Goal: Transaction & Acquisition: Purchase product/service

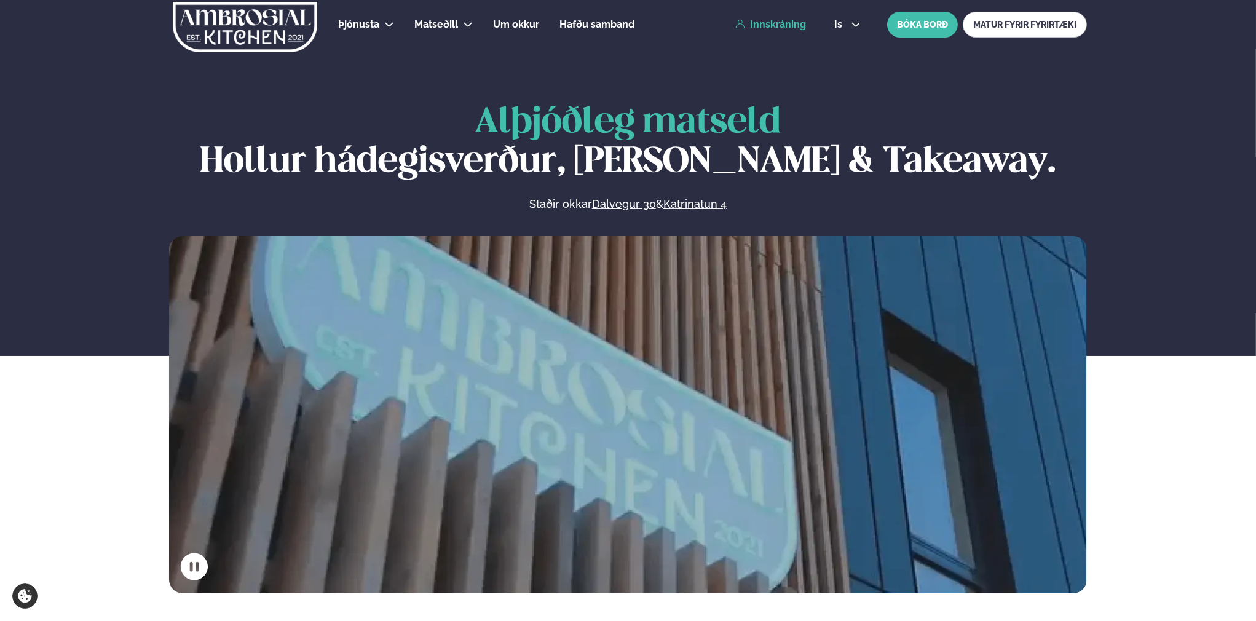
click at [777, 28] on link "Innskráning" at bounding box center [771, 24] width 71 height 11
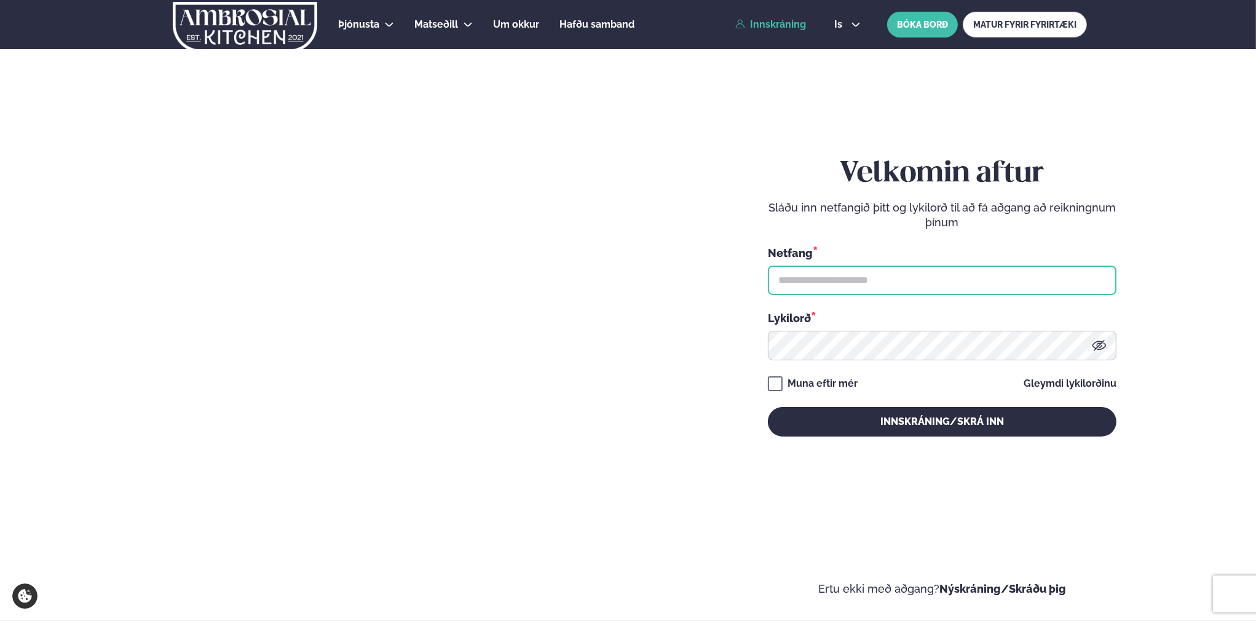
type input "**********"
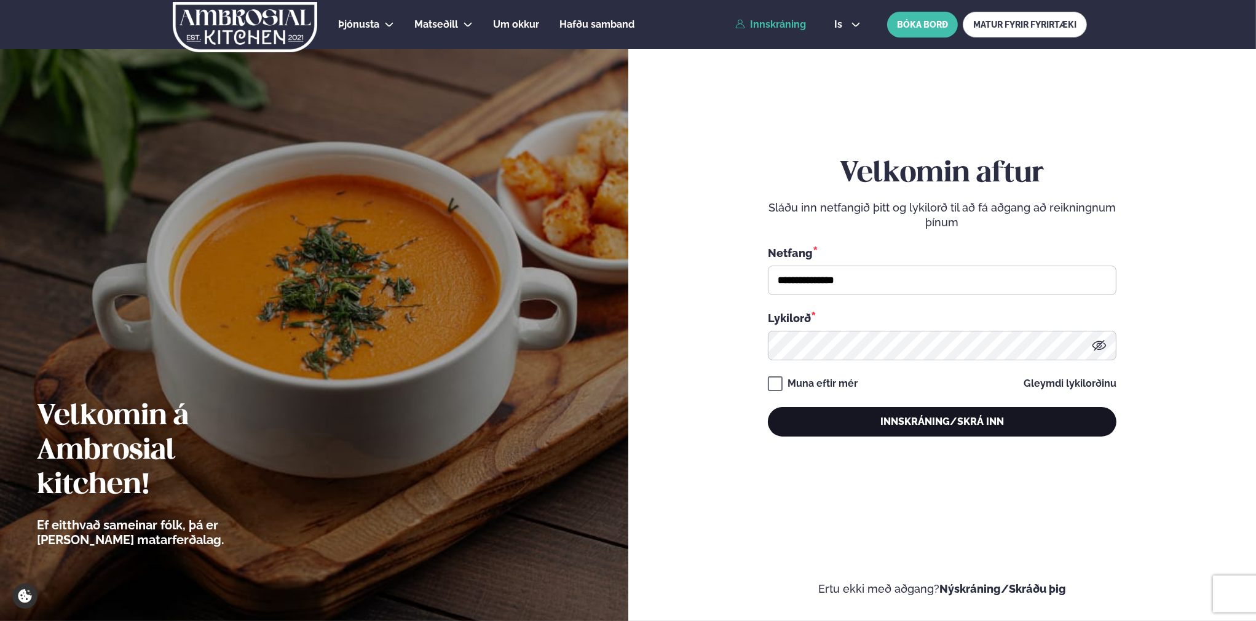
click at [964, 424] on button "Innskráning/Skrá inn" at bounding box center [942, 422] width 349 height 30
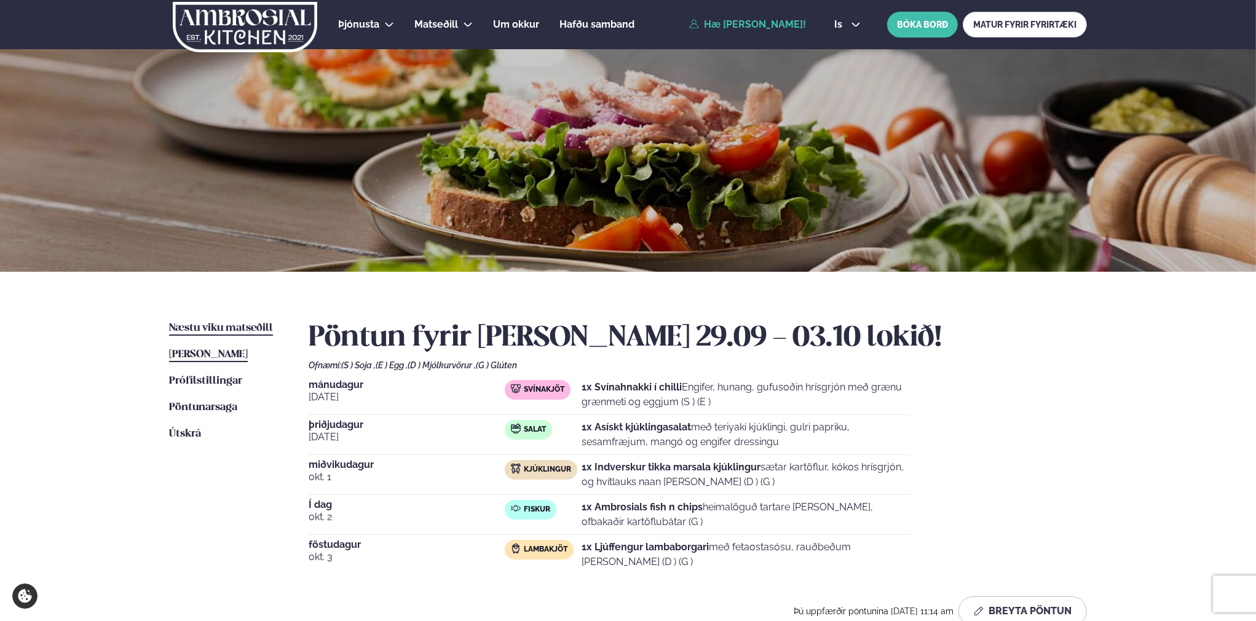
click at [242, 323] on span "Næstu viku matseðill" at bounding box center [221, 328] width 104 height 10
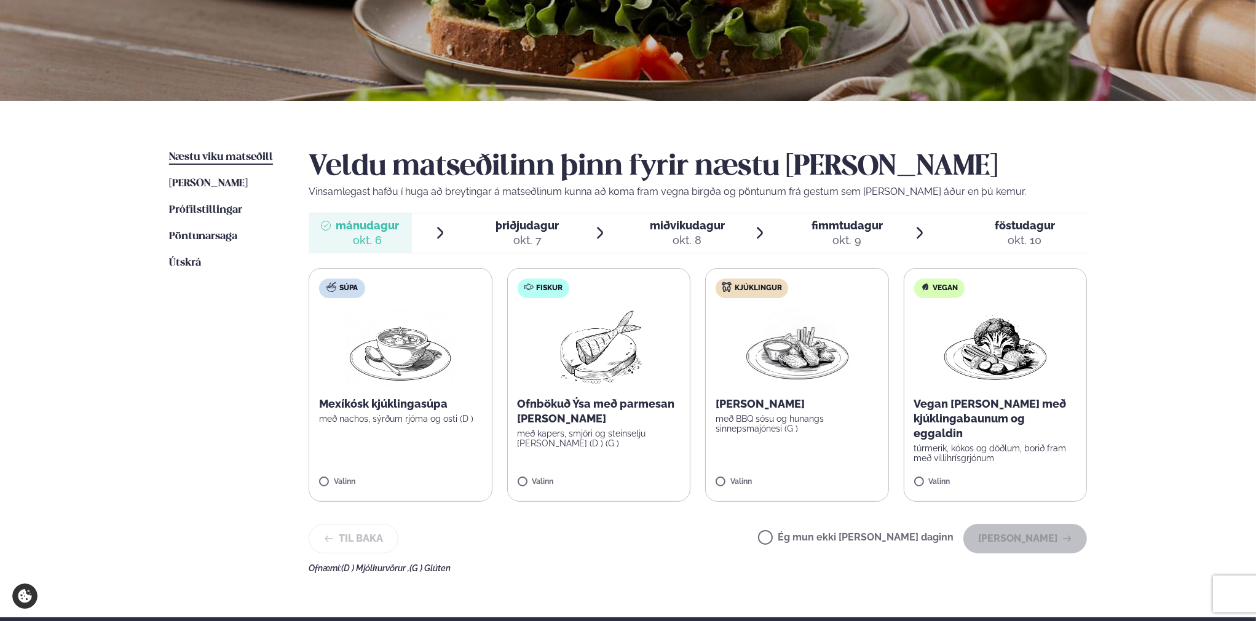
scroll to position [184, 0]
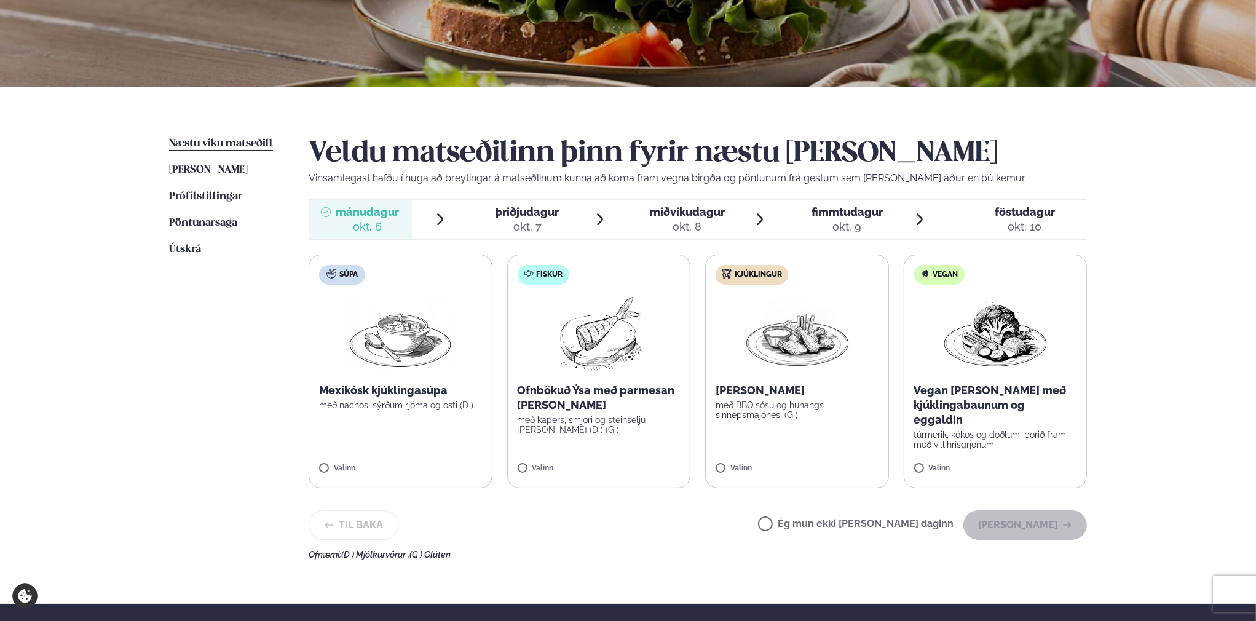
click at [600, 366] on img at bounding box center [598, 334] width 109 height 79
click at [365, 231] on div "okt. 6" at bounding box center [367, 227] width 63 height 15
click at [528, 227] on div "okt. 7" at bounding box center [527, 227] width 63 height 15
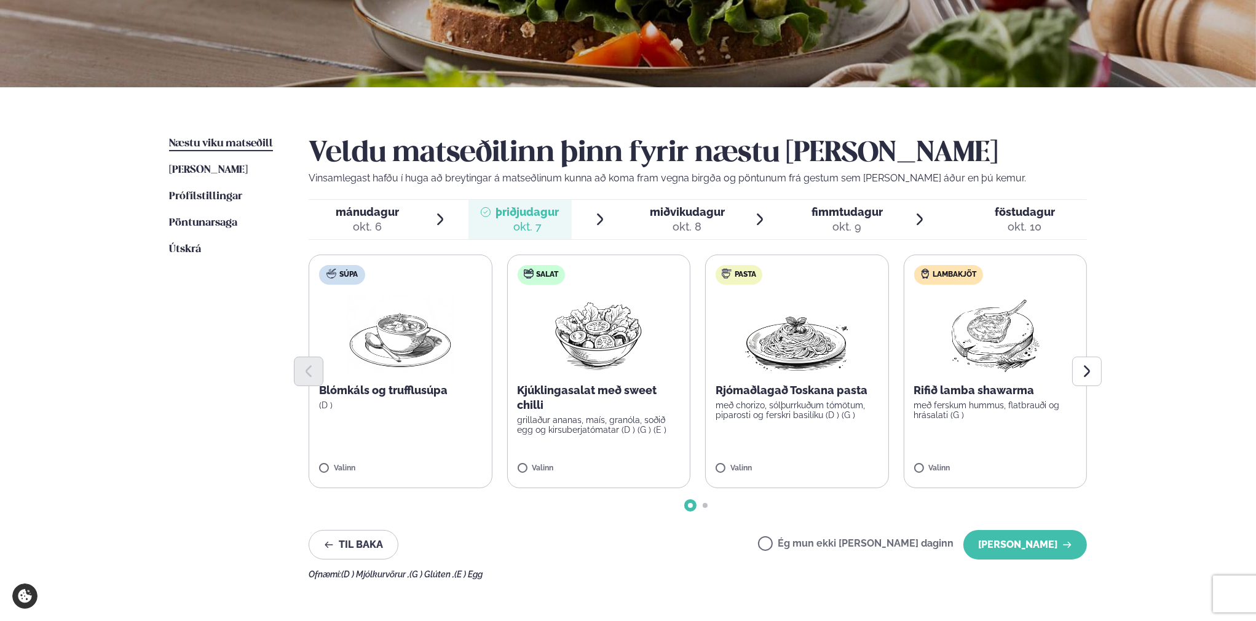
click at [689, 230] on div "okt. 8" at bounding box center [687, 227] width 75 height 15
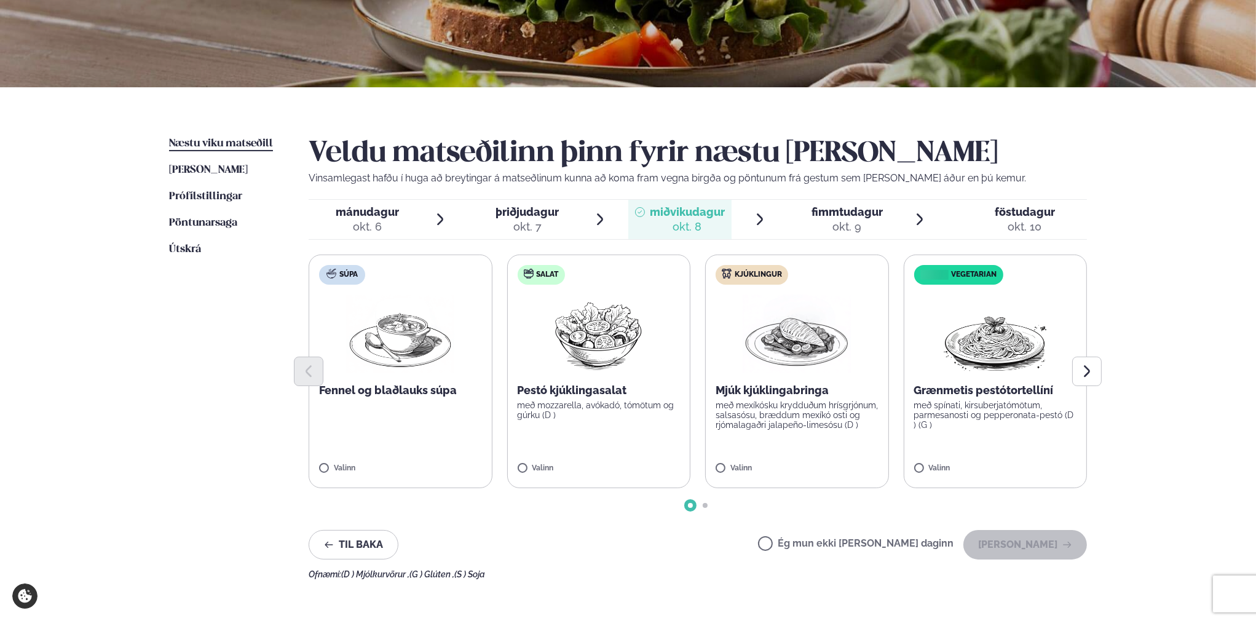
click at [786, 347] on img at bounding box center [797, 334] width 108 height 79
click at [854, 217] on span "fimmtudagur" at bounding box center [847, 211] width 71 height 13
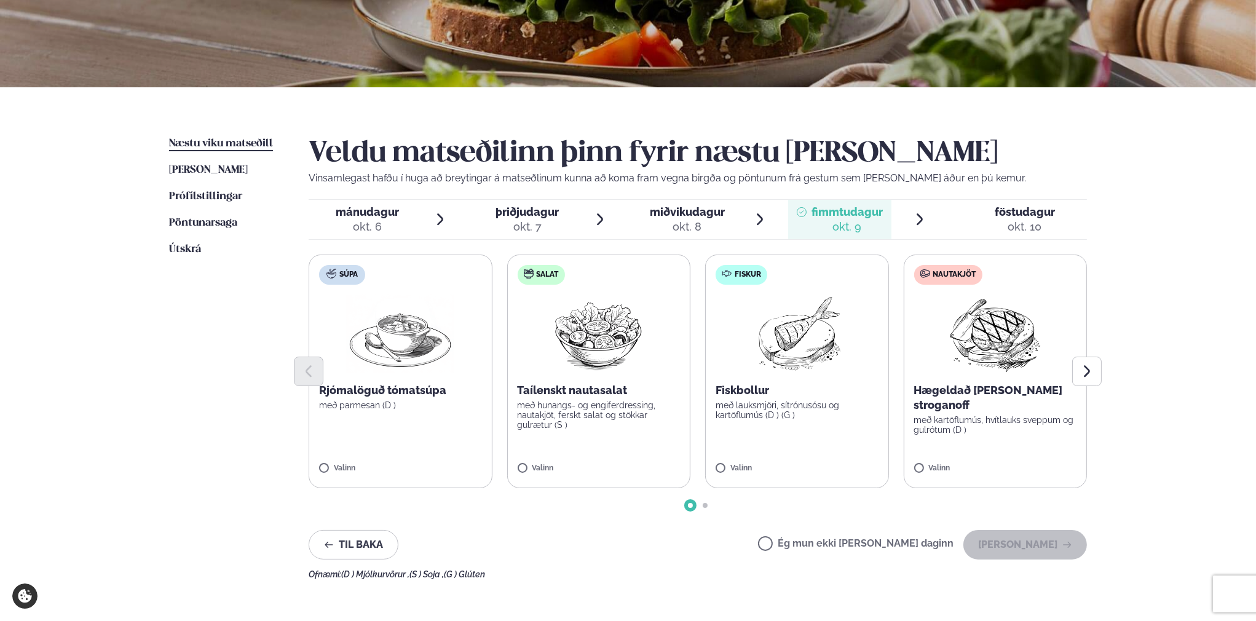
click at [795, 331] on img at bounding box center [797, 334] width 109 height 79
click at [1012, 215] on span "föstudagur" at bounding box center [1025, 211] width 60 height 13
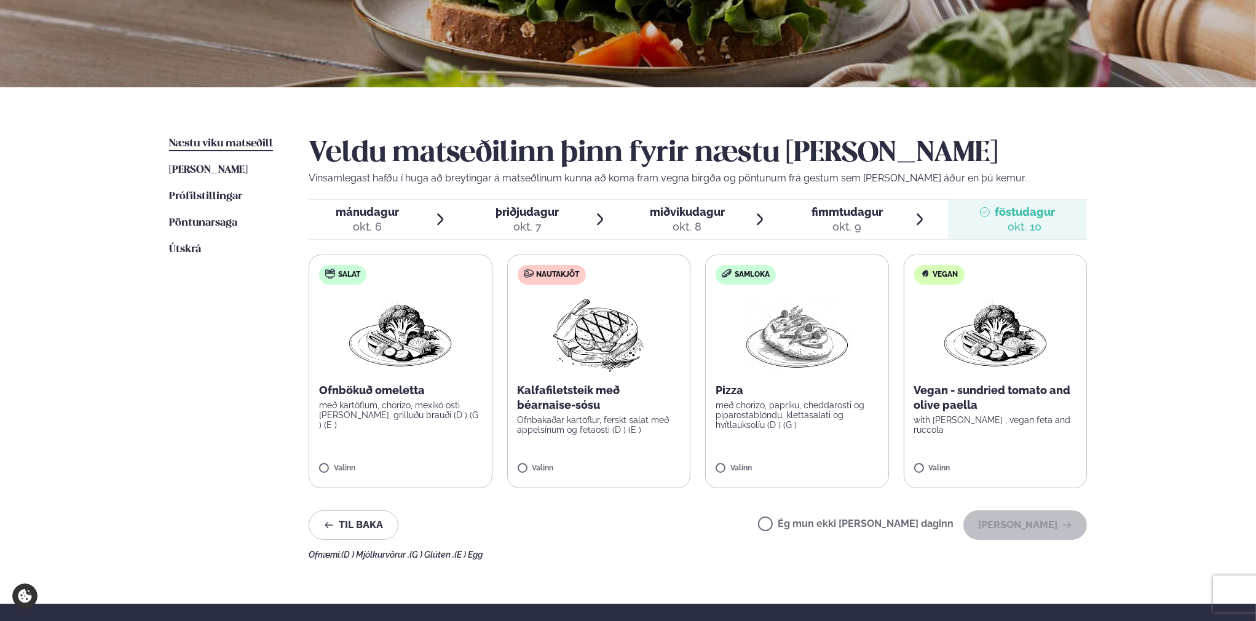
click at [769, 389] on p "Pizza" at bounding box center [797, 390] width 163 height 15
click at [1019, 520] on button "[PERSON_NAME]" at bounding box center [1026, 525] width 124 height 30
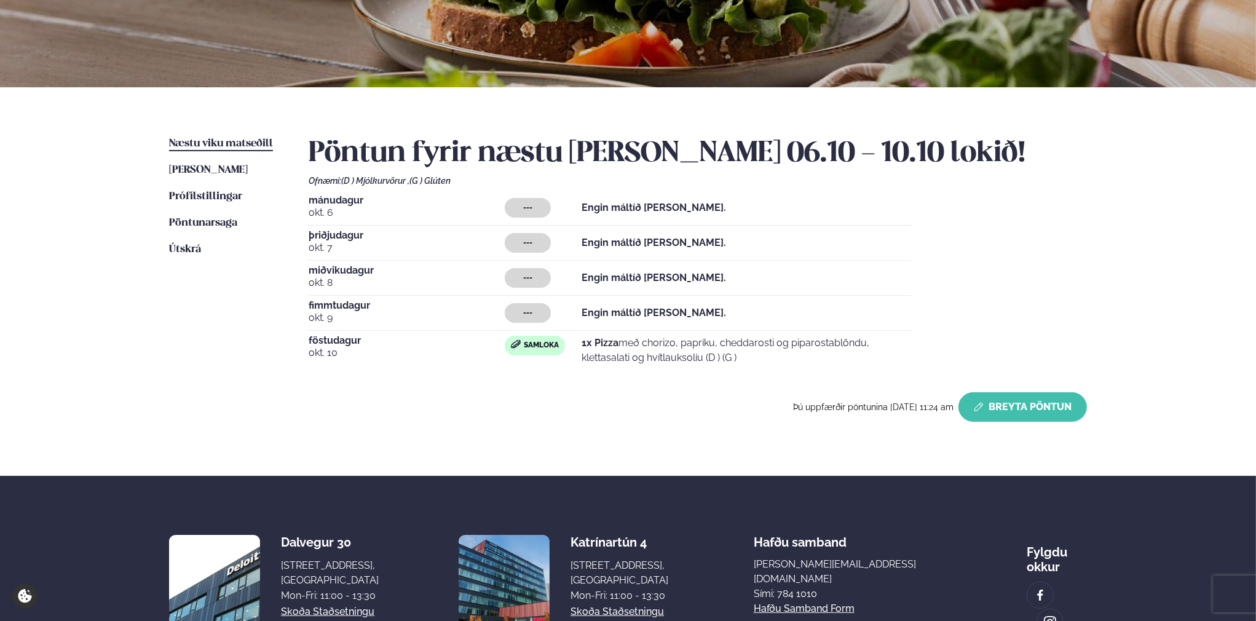
click at [1012, 407] on button "Breyta Pöntun" at bounding box center [1023, 407] width 129 height 30
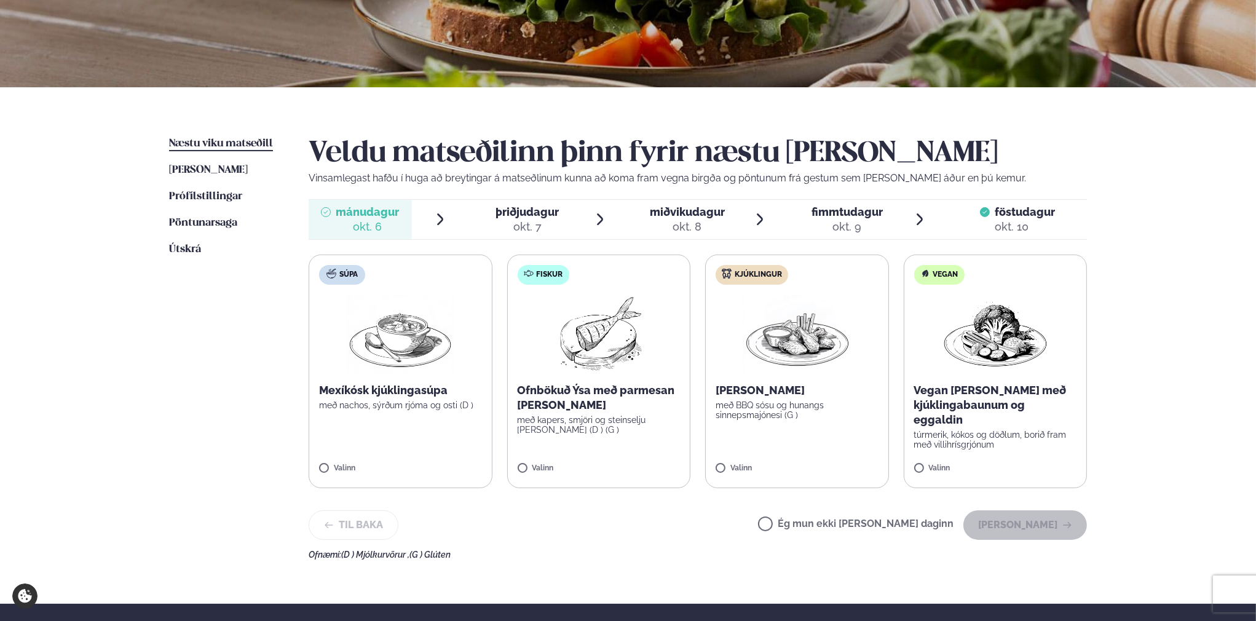
click at [359, 216] on span "mánudagur" at bounding box center [367, 211] width 63 height 13
click at [512, 212] on span "þriðjudagur" at bounding box center [527, 211] width 63 height 13
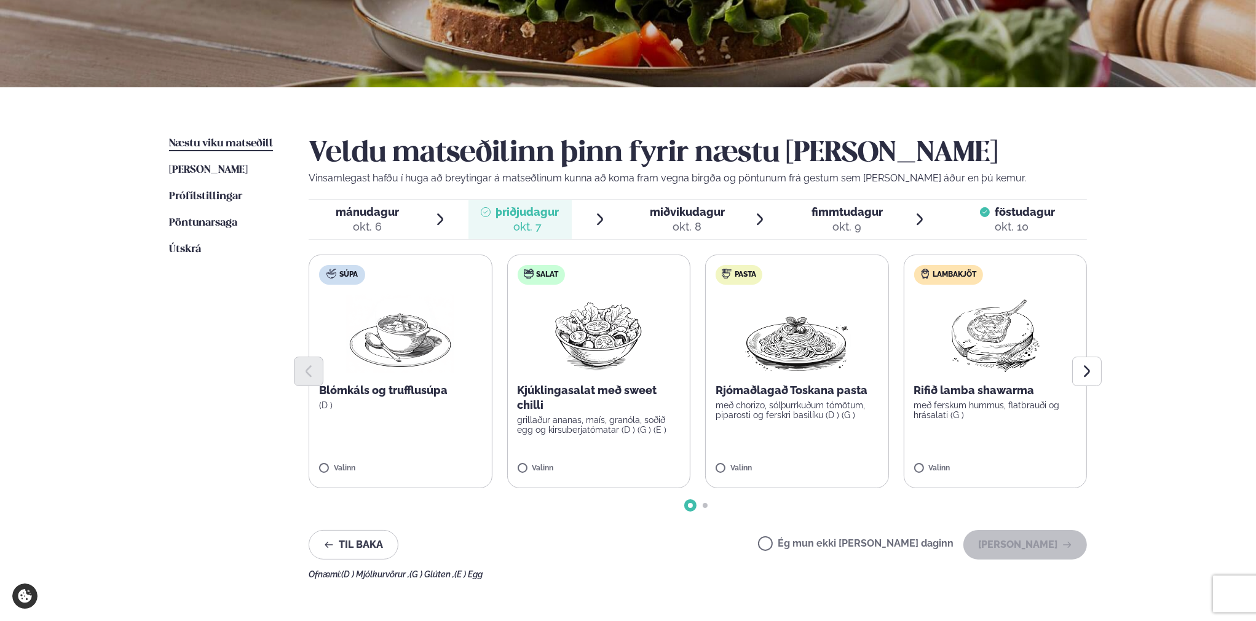
click at [666, 221] on div "okt. 8" at bounding box center [687, 227] width 75 height 15
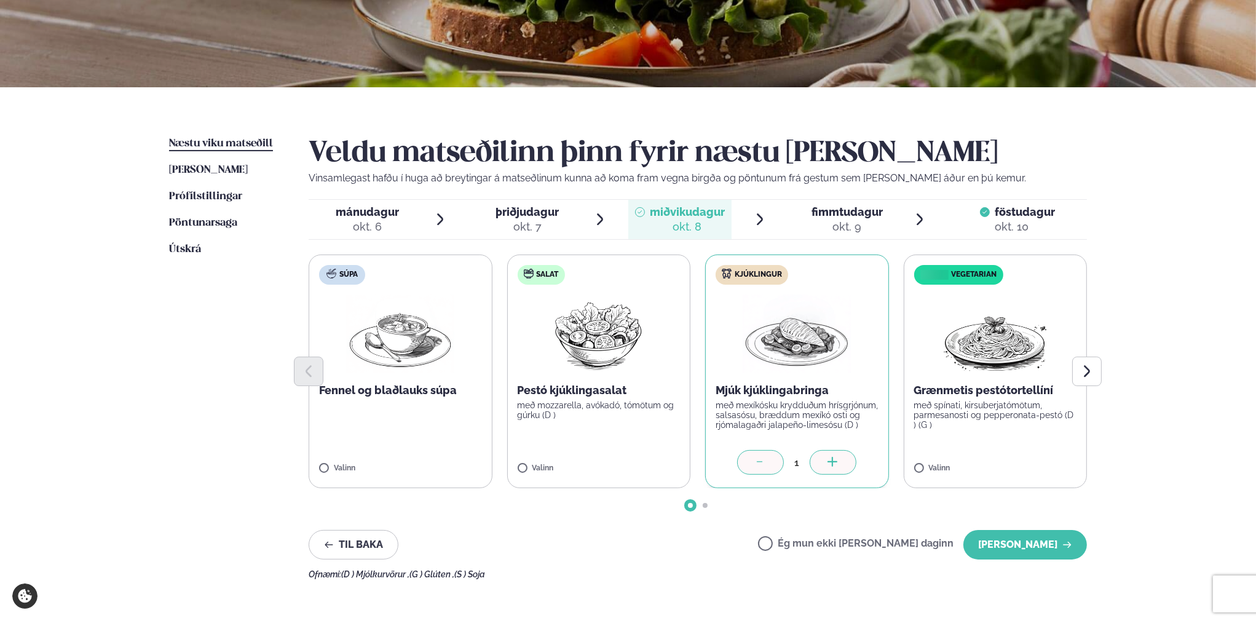
click at [833, 462] on icon at bounding box center [832, 462] width 1 height 10
click at [764, 461] on icon at bounding box center [761, 463] width 12 height 12
click at [847, 224] on div "okt. 9" at bounding box center [847, 227] width 71 height 15
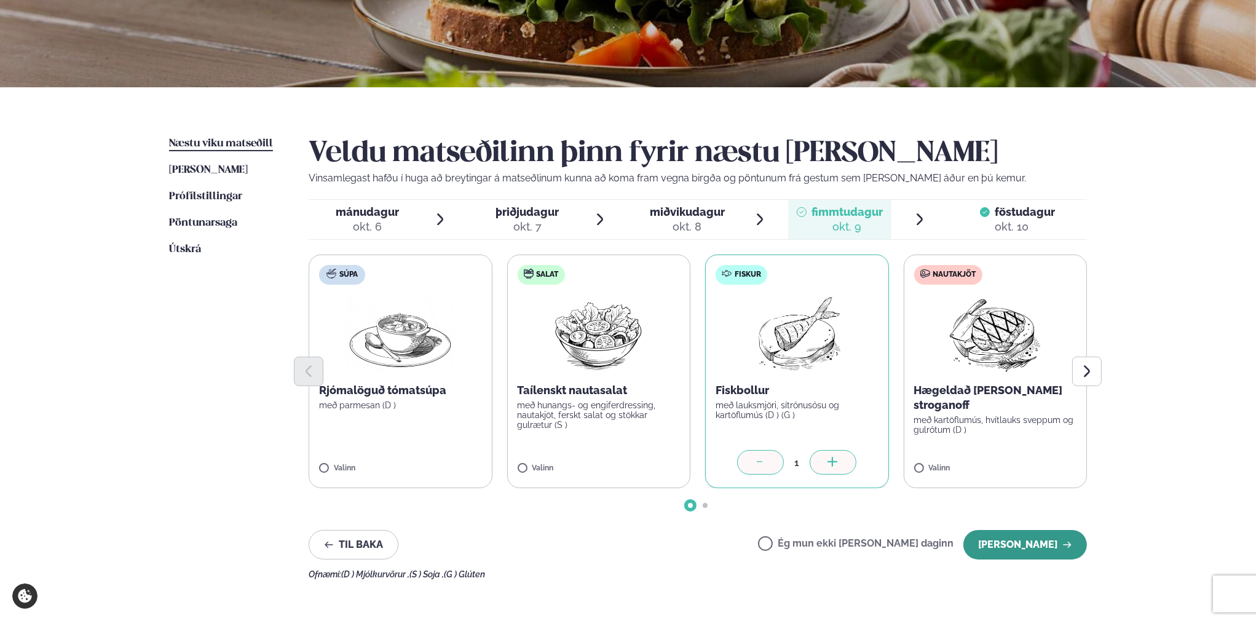
click at [1036, 547] on button "[PERSON_NAME]" at bounding box center [1026, 545] width 124 height 30
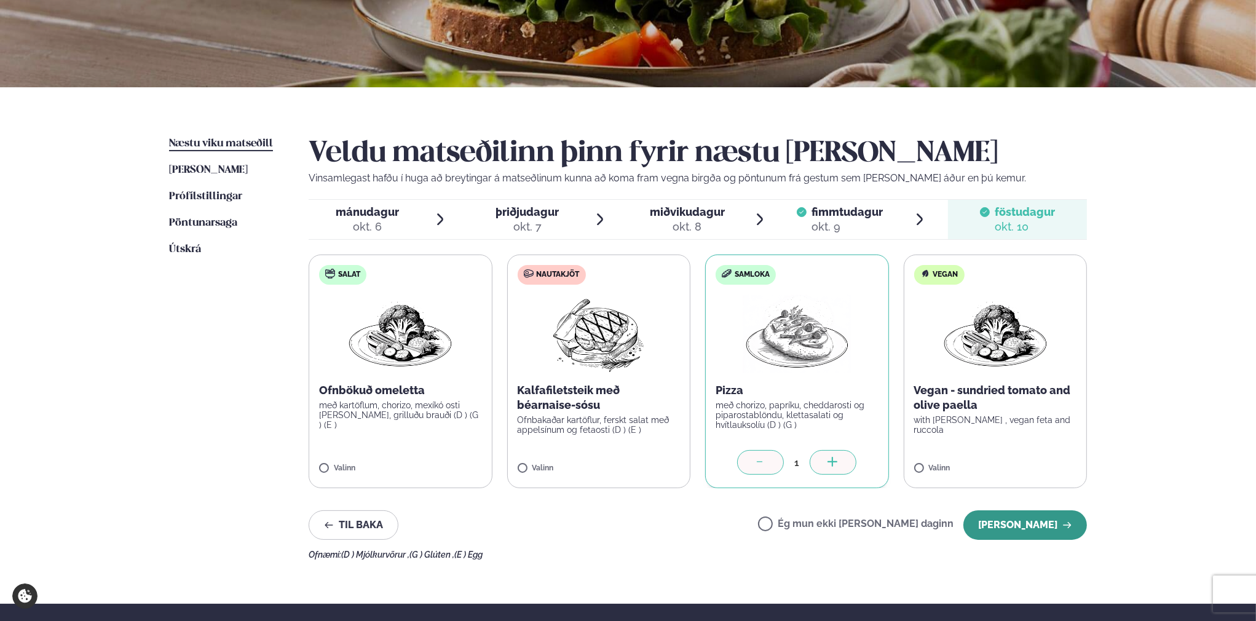
click at [1041, 522] on button "[PERSON_NAME]" at bounding box center [1026, 525] width 124 height 30
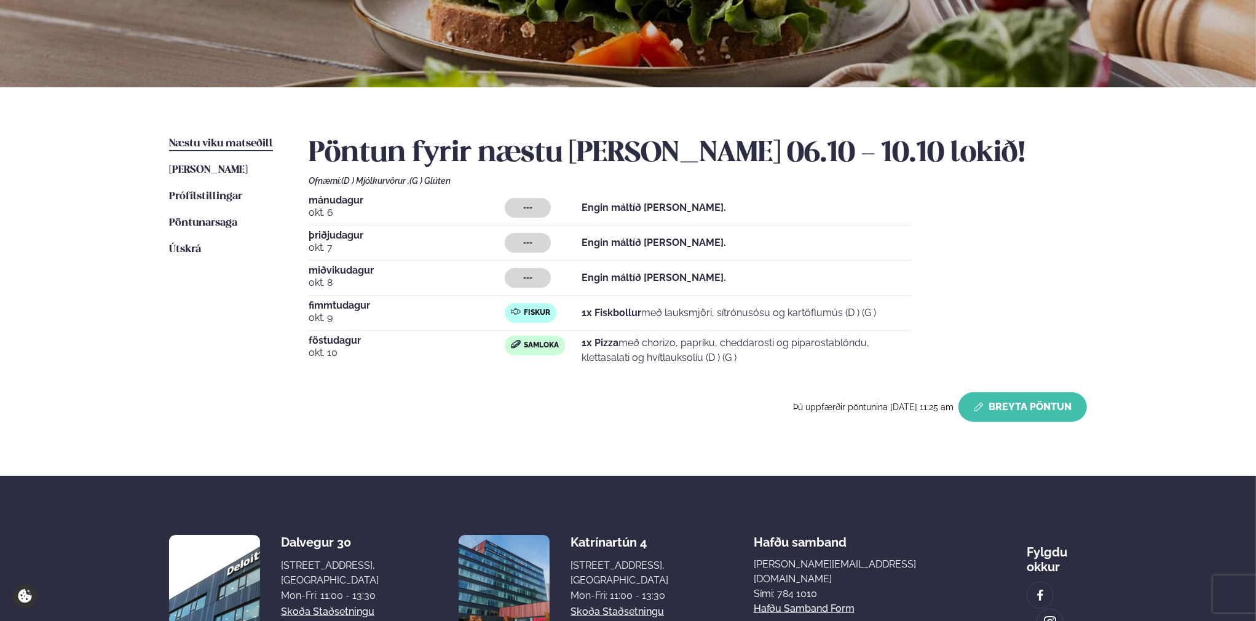
click at [1013, 408] on button "Breyta Pöntun" at bounding box center [1023, 407] width 129 height 30
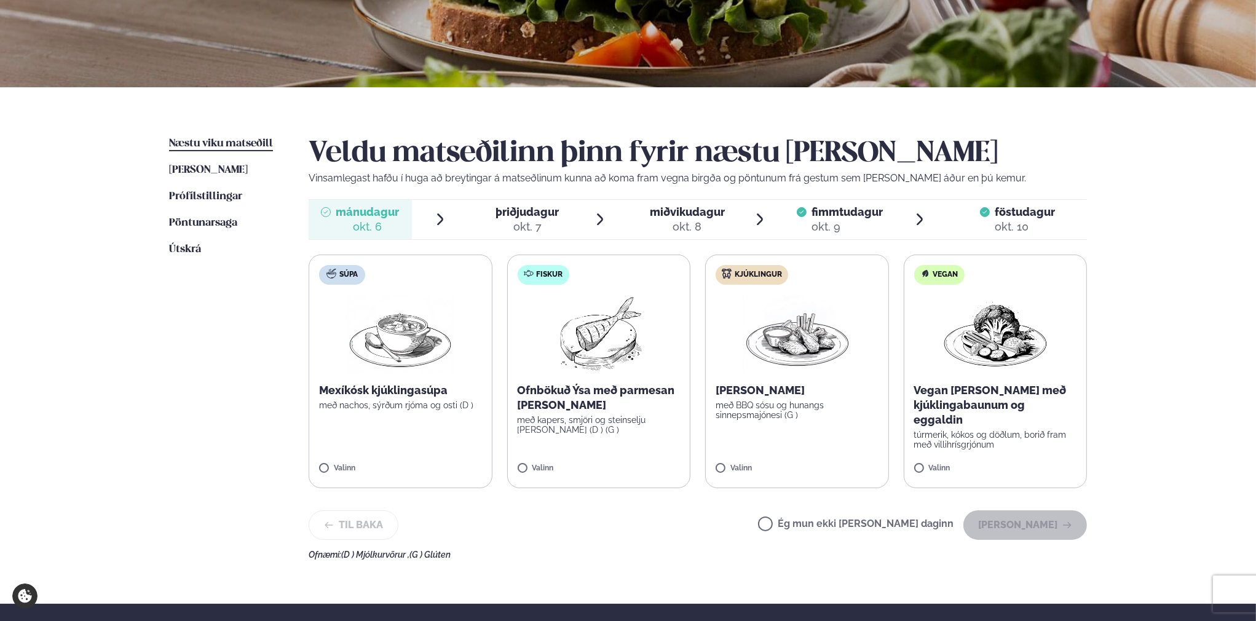
click at [373, 217] on span "mánudagur" at bounding box center [367, 211] width 63 height 13
click at [605, 362] on img at bounding box center [598, 334] width 109 height 79
click at [520, 217] on span "þriðjudagur" at bounding box center [527, 211] width 63 height 13
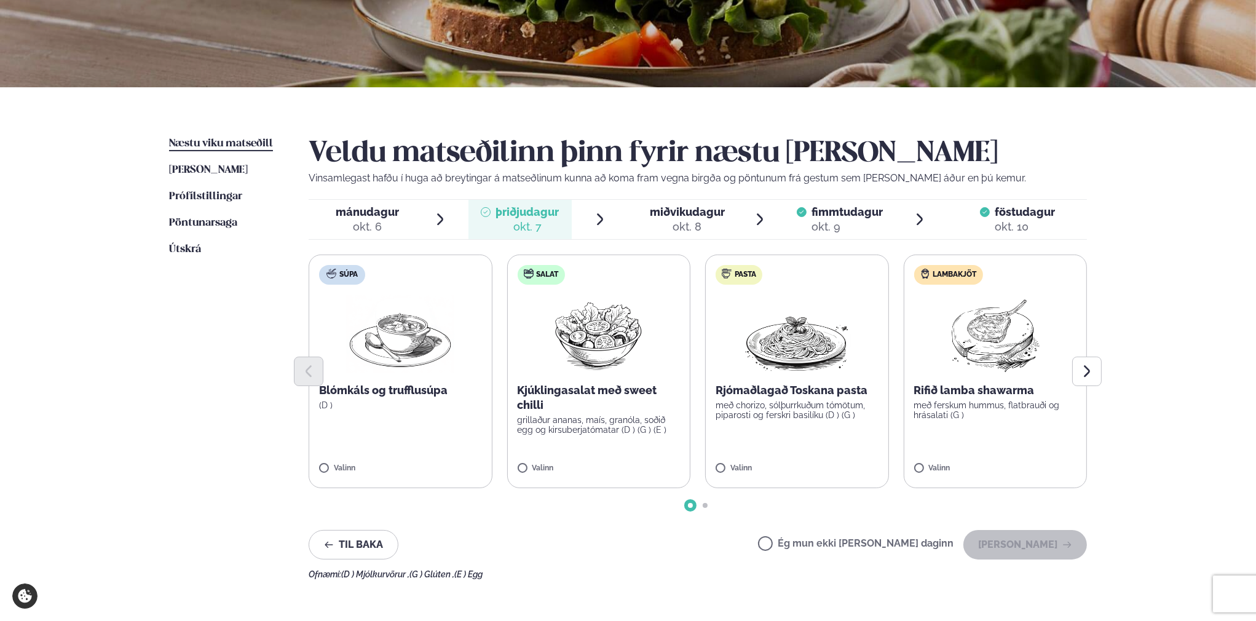
click at [361, 207] on span "mánudagur" at bounding box center [367, 211] width 63 height 13
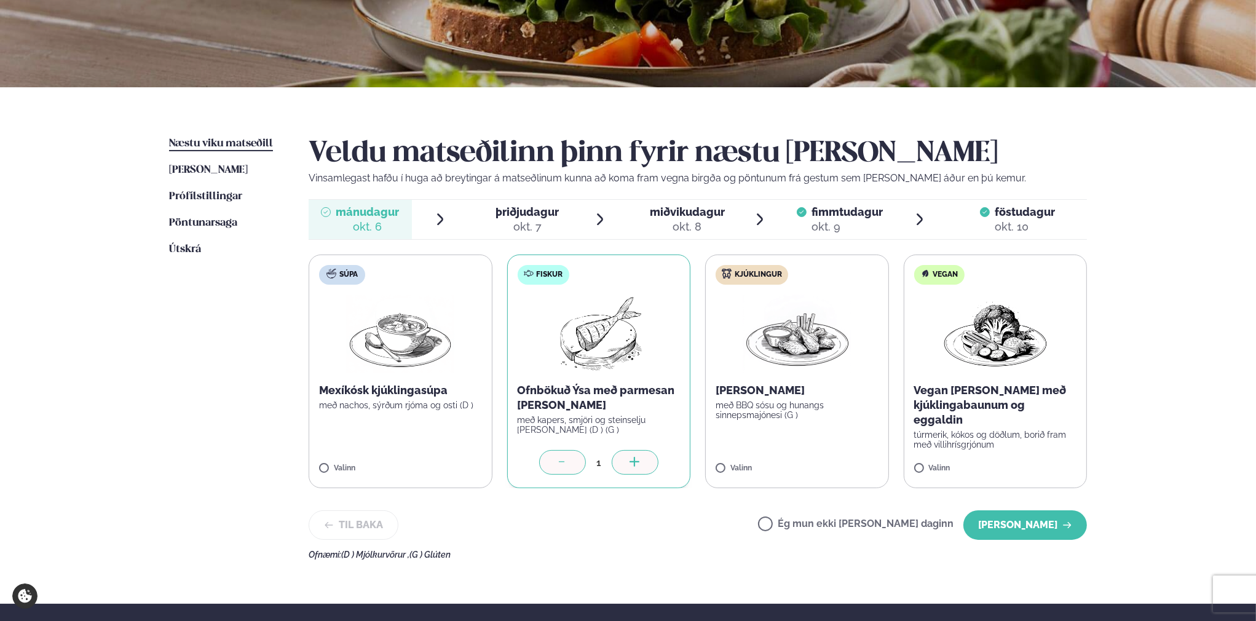
click at [585, 379] on label "Fiskur Ofnbökuð Ýsa með parmesan [PERSON_NAME] með kapers, smjöri og steinselju…" at bounding box center [599, 372] width 184 height 234
click at [1017, 528] on button "[PERSON_NAME]" at bounding box center [1026, 525] width 124 height 30
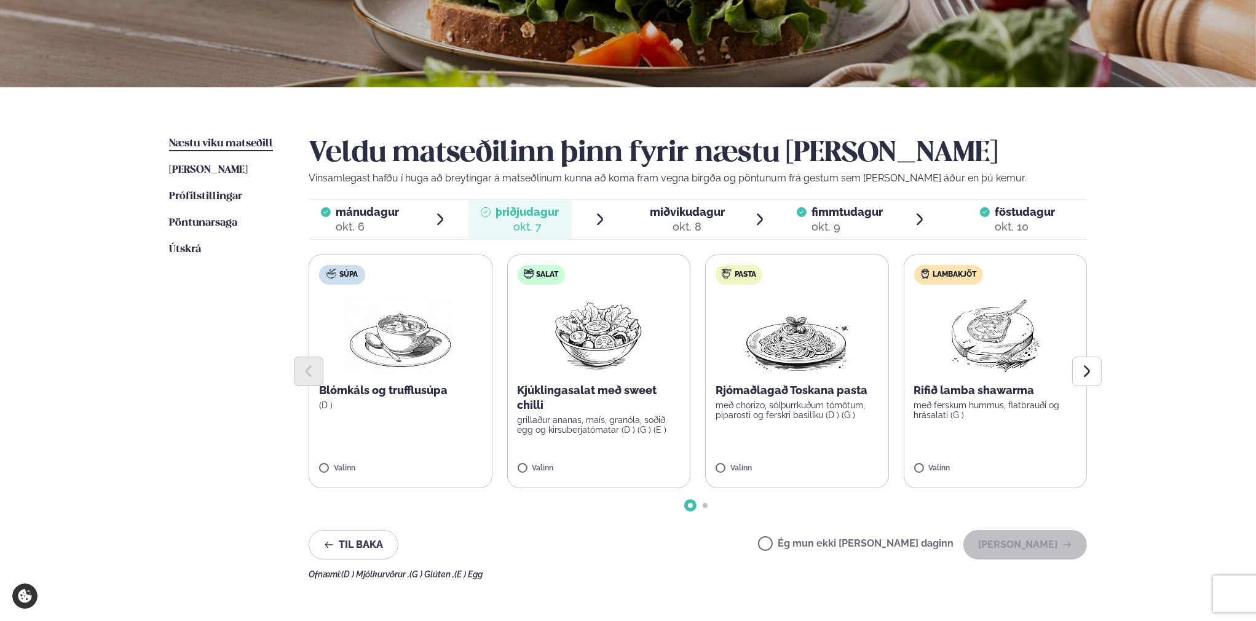
click at [675, 224] on div "okt. 8" at bounding box center [687, 227] width 75 height 15
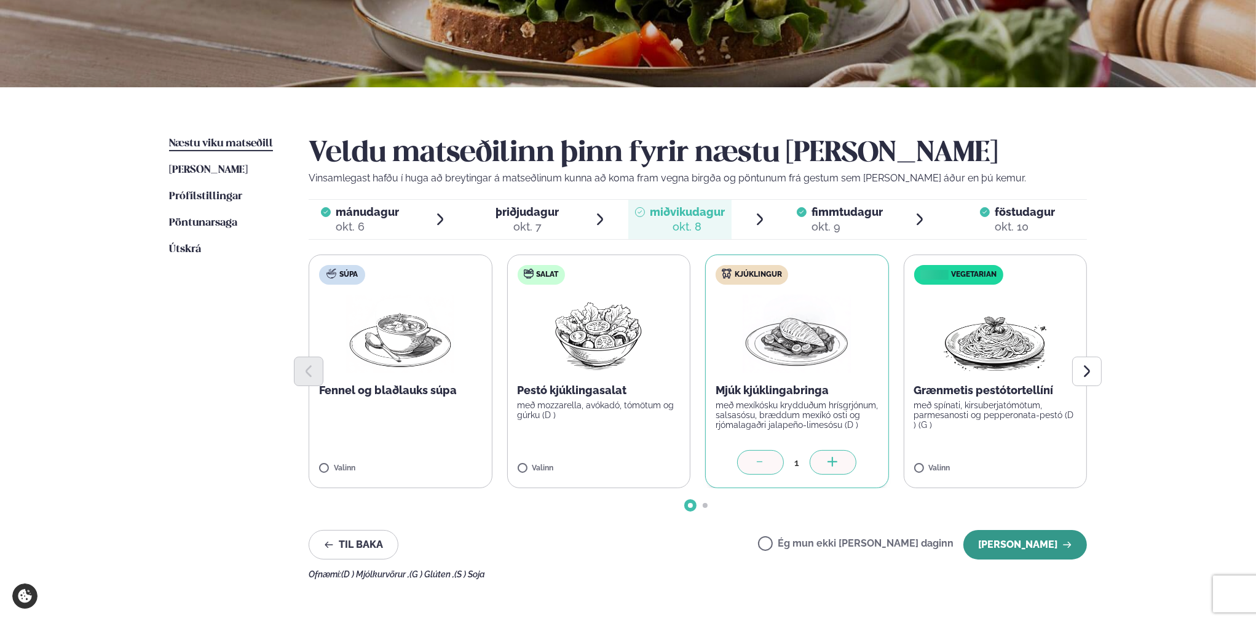
click at [1018, 542] on button "[PERSON_NAME]" at bounding box center [1026, 545] width 124 height 30
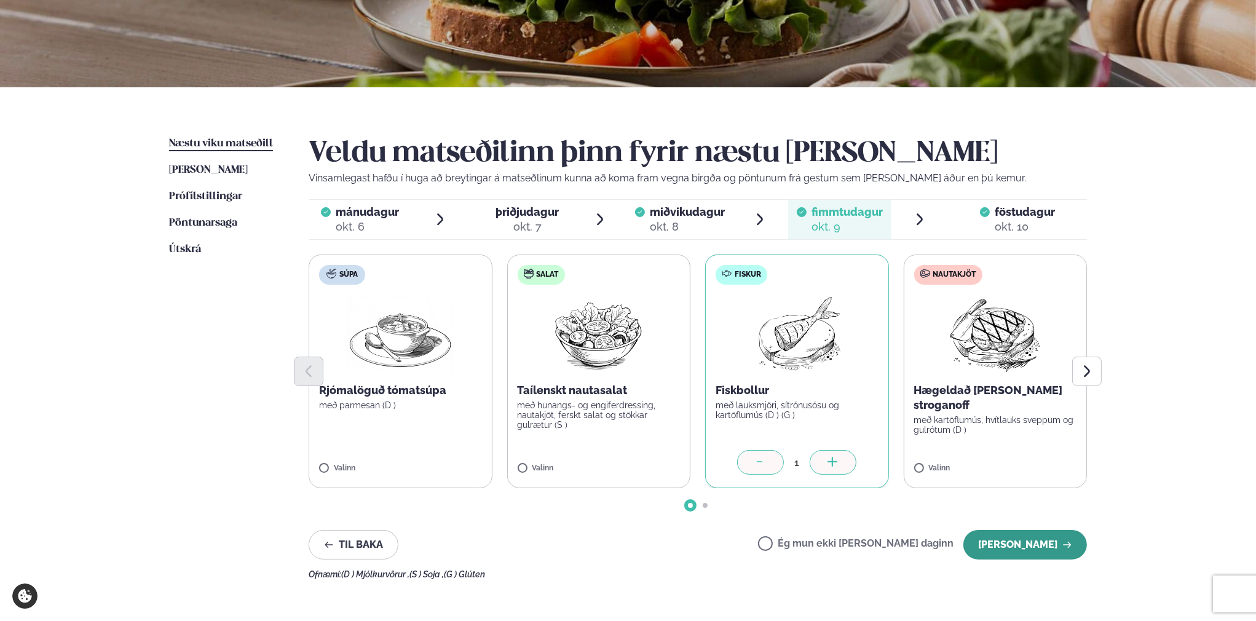
click at [1001, 549] on button "[PERSON_NAME]" at bounding box center [1026, 545] width 124 height 30
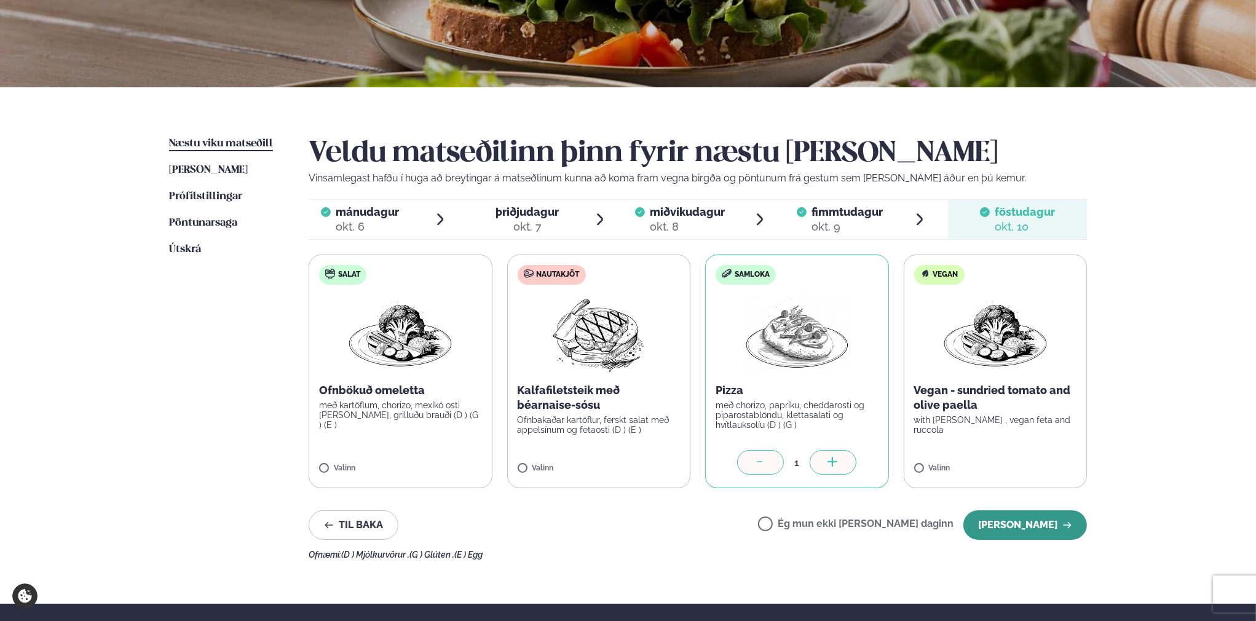
click at [1028, 511] on button "[PERSON_NAME]" at bounding box center [1026, 525] width 124 height 30
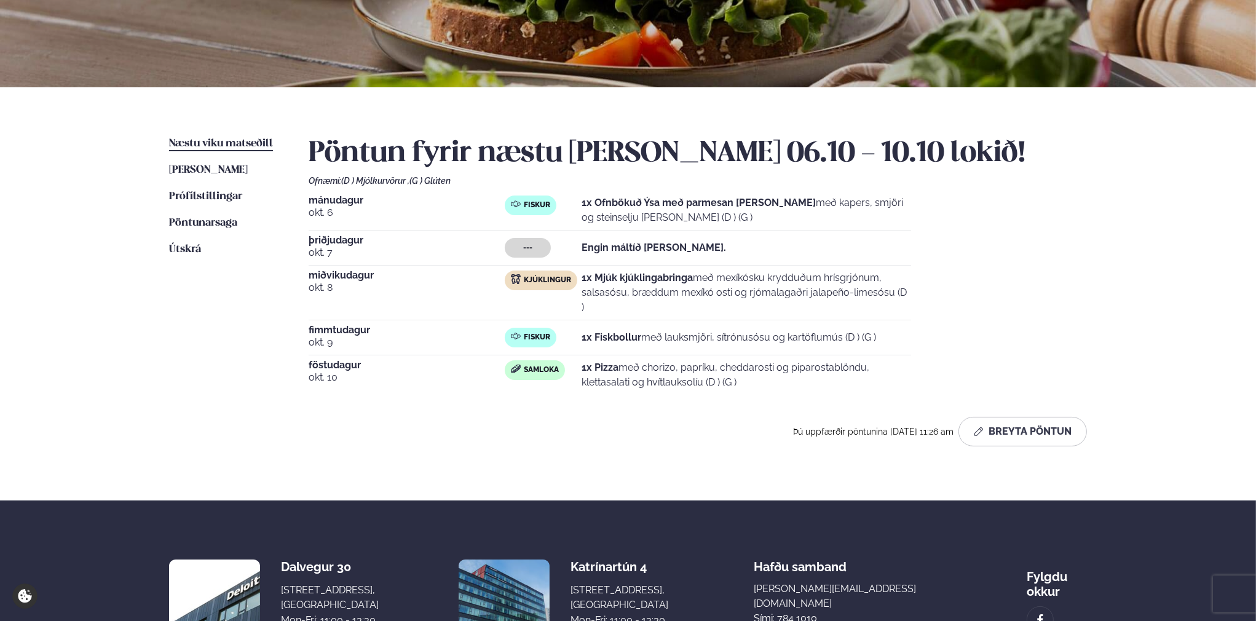
click at [81, 234] on div "Þjónusta Hádegismatur fyrir fyrirtæki Fyrirtækja veitingar Einkapartý Matseðill…" at bounding box center [628, 285] width 1256 height 939
